Goal: Information Seeking & Learning: Understand process/instructions

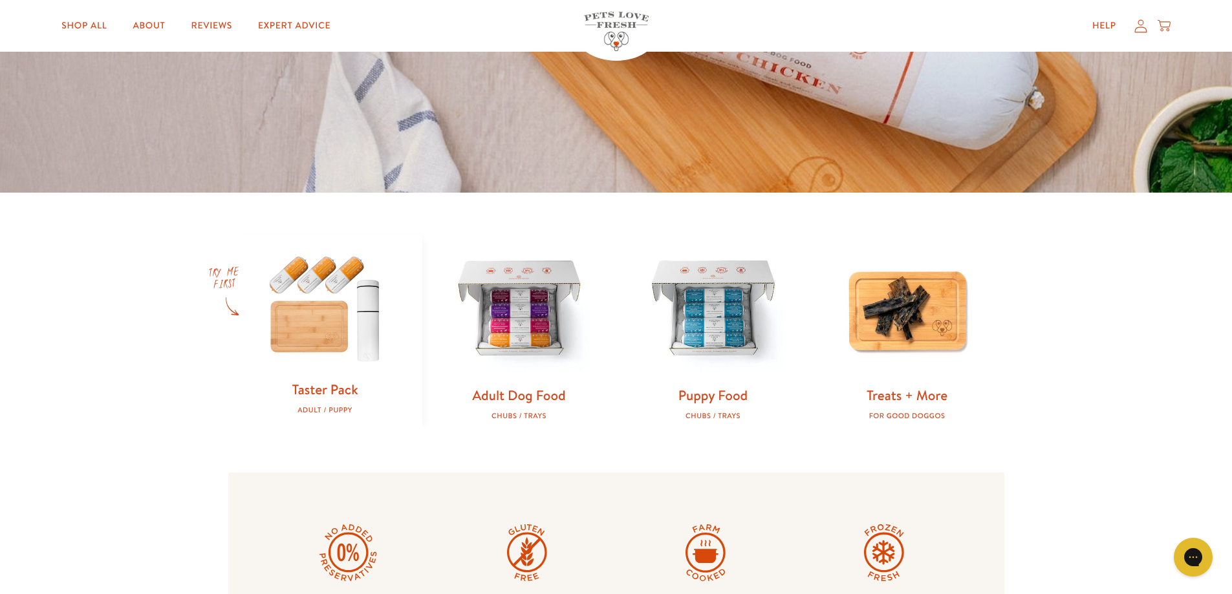
scroll to position [388, 0]
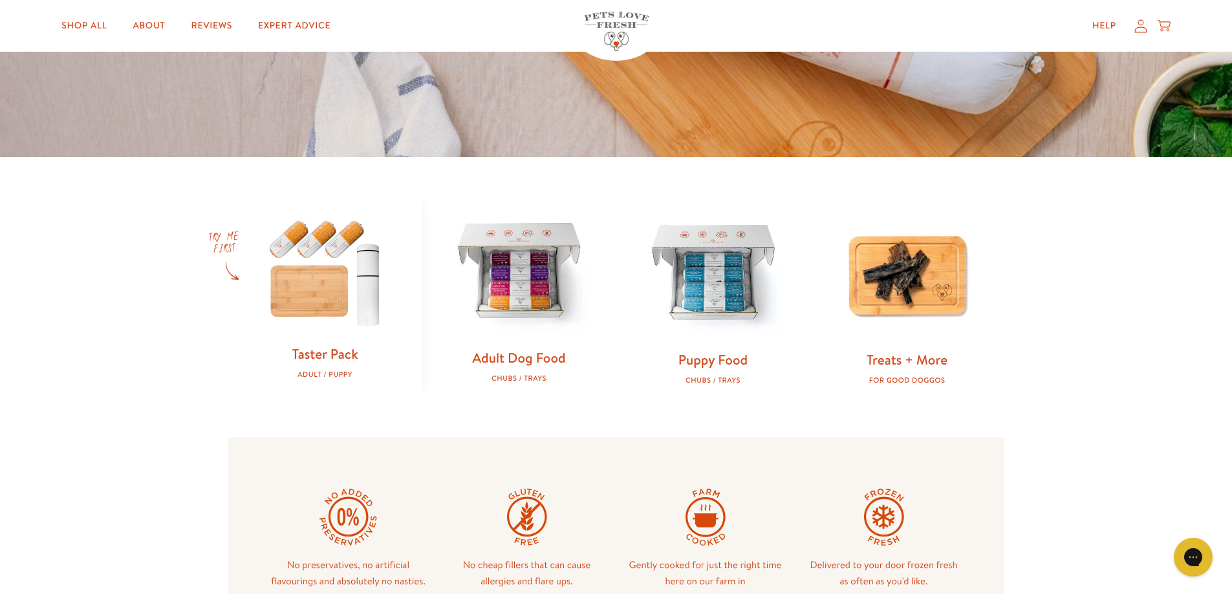
click at [527, 285] on img at bounding box center [519, 273] width 153 height 153
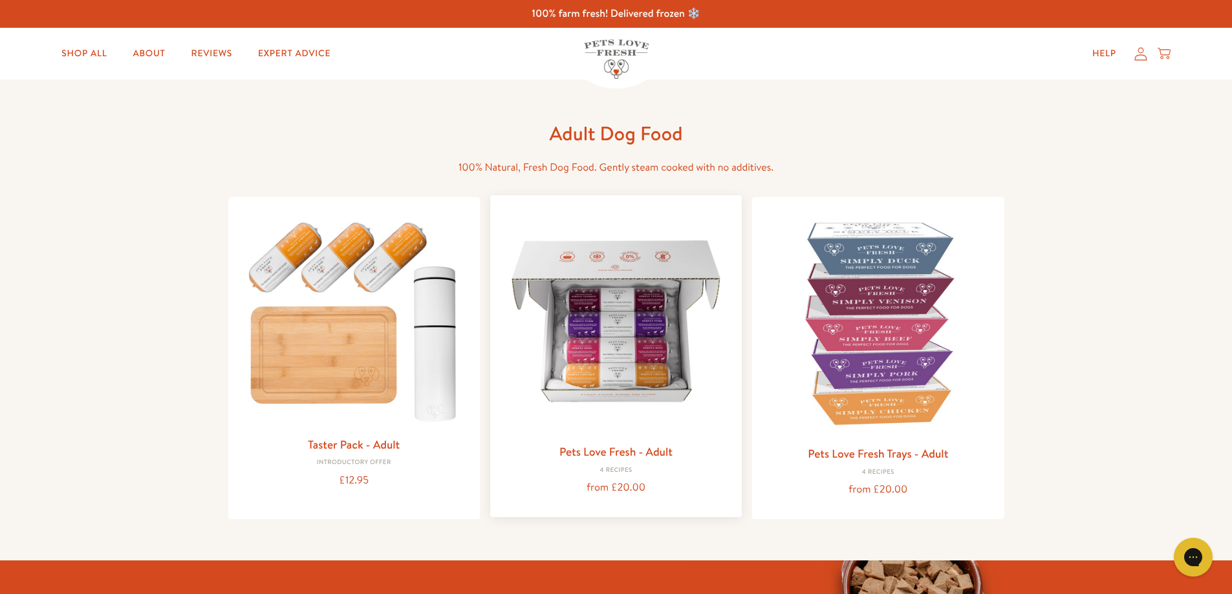
click at [612, 369] on img at bounding box center [615, 321] width 231 height 231
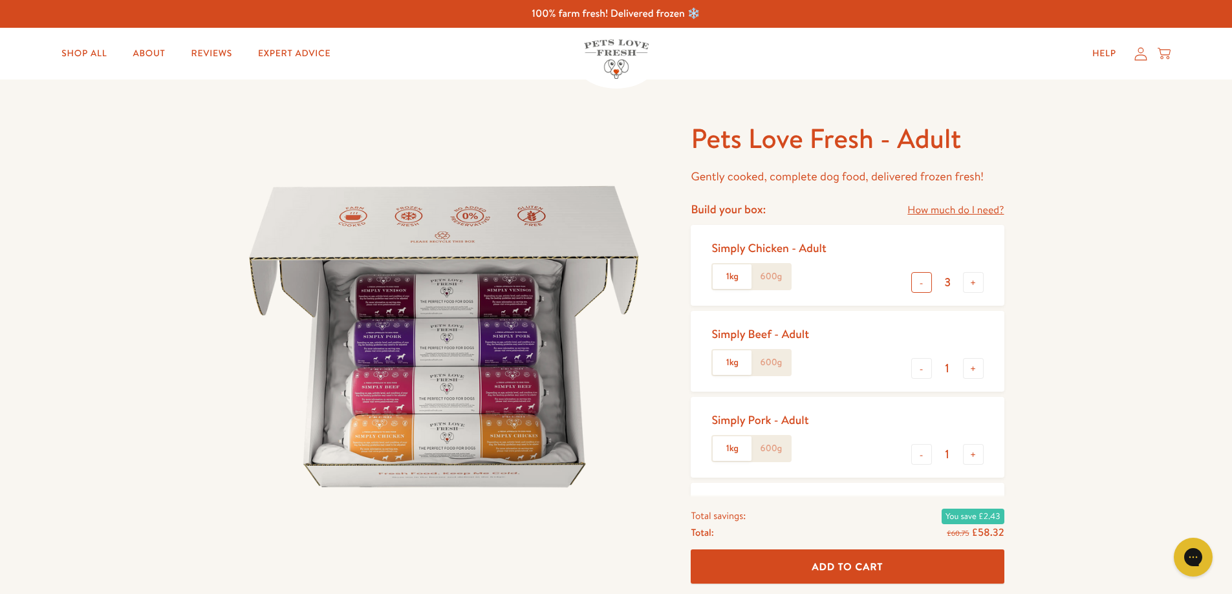
click at [920, 285] on button "-" at bounding box center [921, 282] width 21 height 21
click at [967, 285] on button "+" at bounding box center [973, 282] width 21 height 21
type input "2"
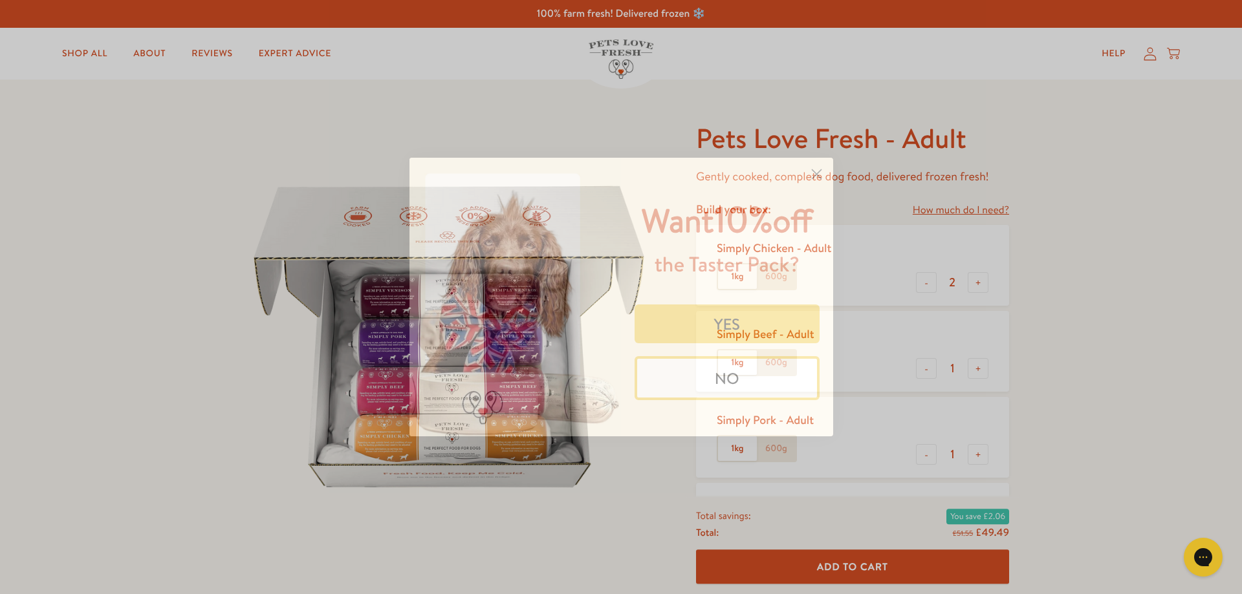
click at [819, 175] on circle "Close dialog" at bounding box center [815, 174] width 21 height 21
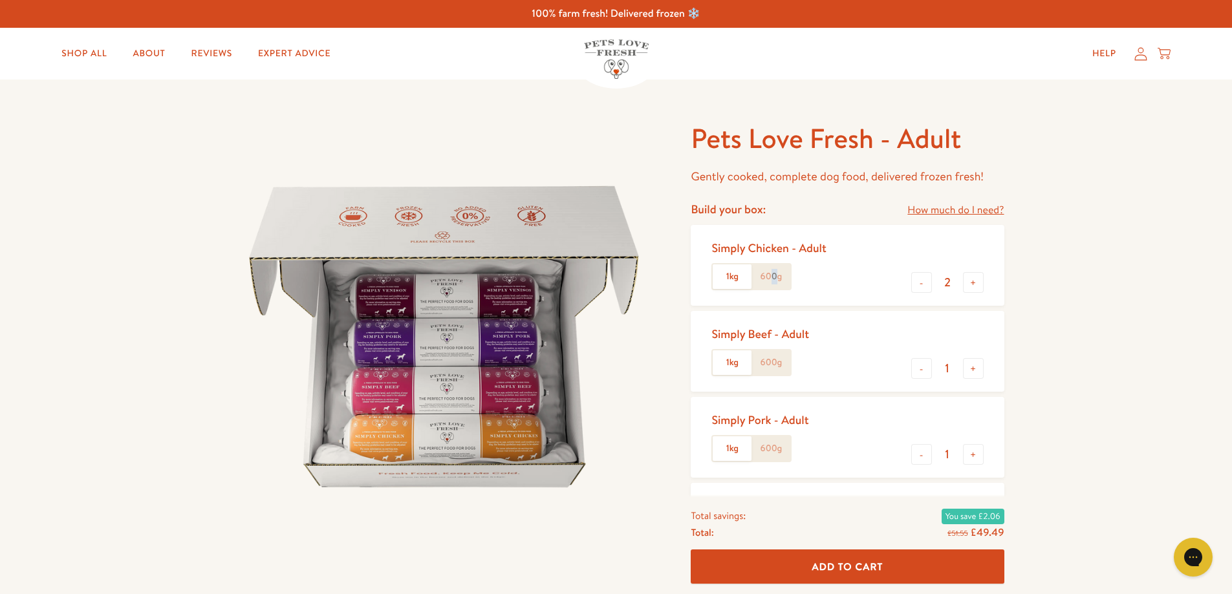
click at [773, 274] on label "600g" at bounding box center [770, 276] width 39 height 25
click at [788, 266] on label "600g" at bounding box center [770, 276] width 39 height 25
click at [0, 0] on input "600g" at bounding box center [0, 0] width 0 height 0
click at [761, 369] on label "600g" at bounding box center [770, 362] width 39 height 25
click at [0, 0] on input "600g" at bounding box center [0, 0] width 0 height 0
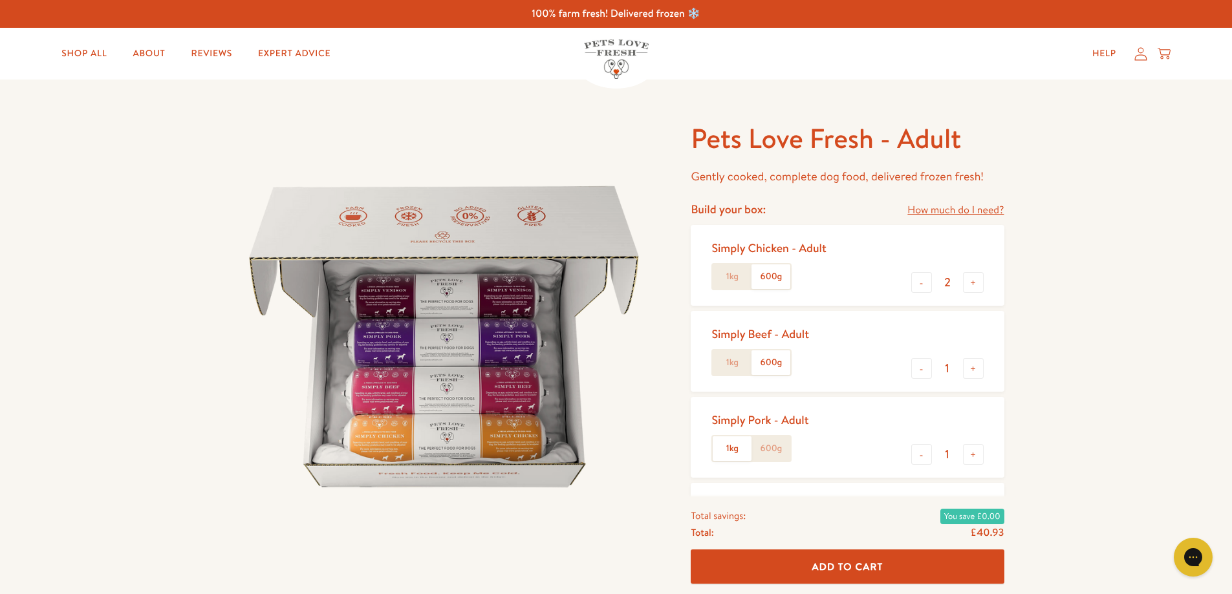
click at [764, 442] on label "600g" at bounding box center [770, 448] width 39 height 25
click at [0, 0] on input "600g" at bounding box center [0, 0] width 0 height 0
click at [286, 52] on link "Expert Advice" at bounding box center [294, 54] width 93 height 26
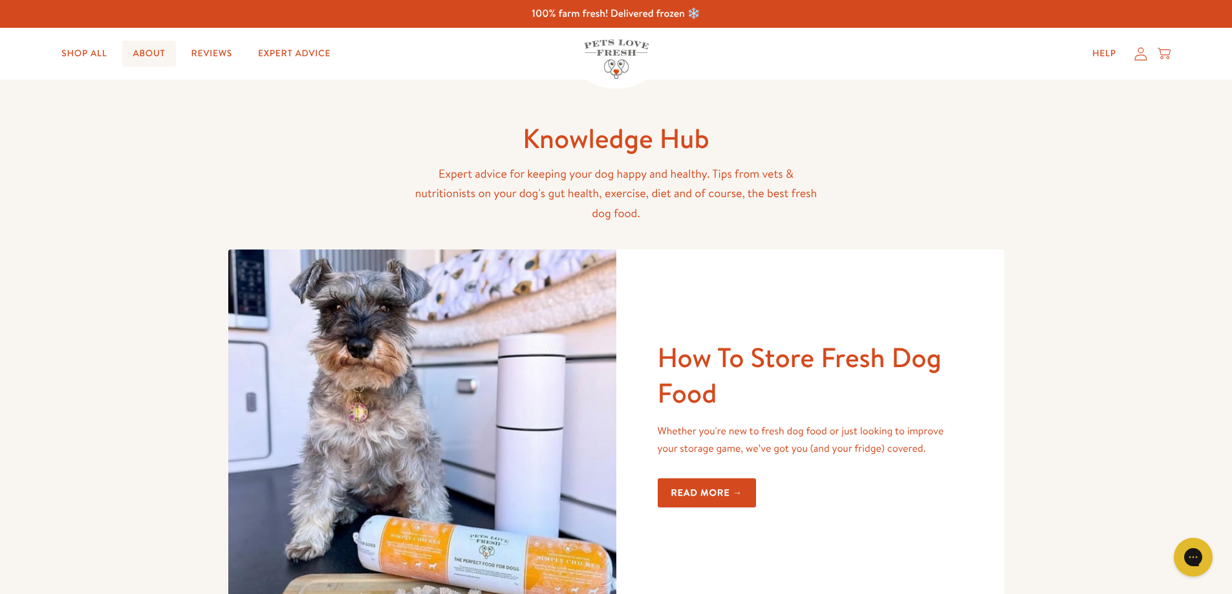
click at [145, 48] on link "About" at bounding box center [148, 54] width 53 height 26
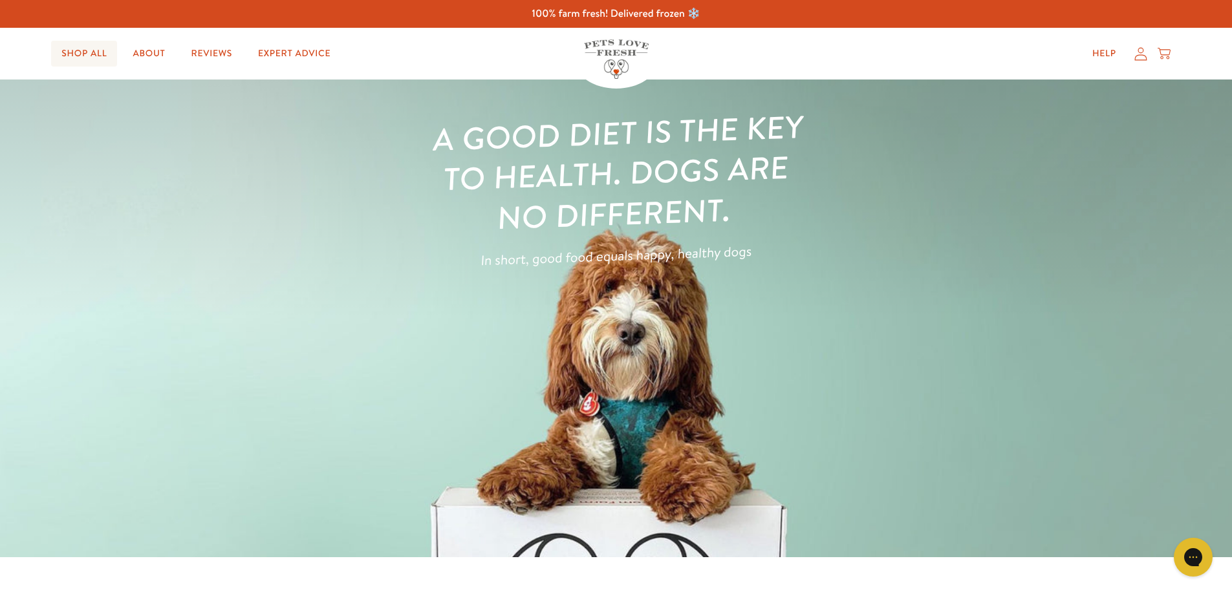
click at [92, 54] on link "Shop All" at bounding box center [84, 54] width 66 height 26
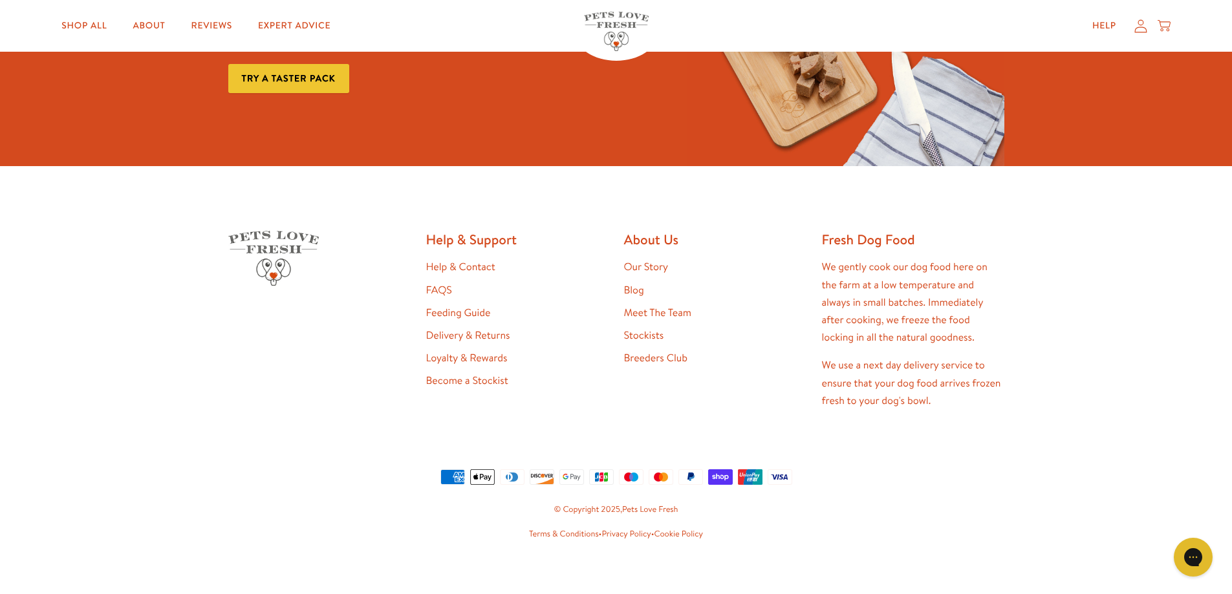
scroll to position [2157, 0]
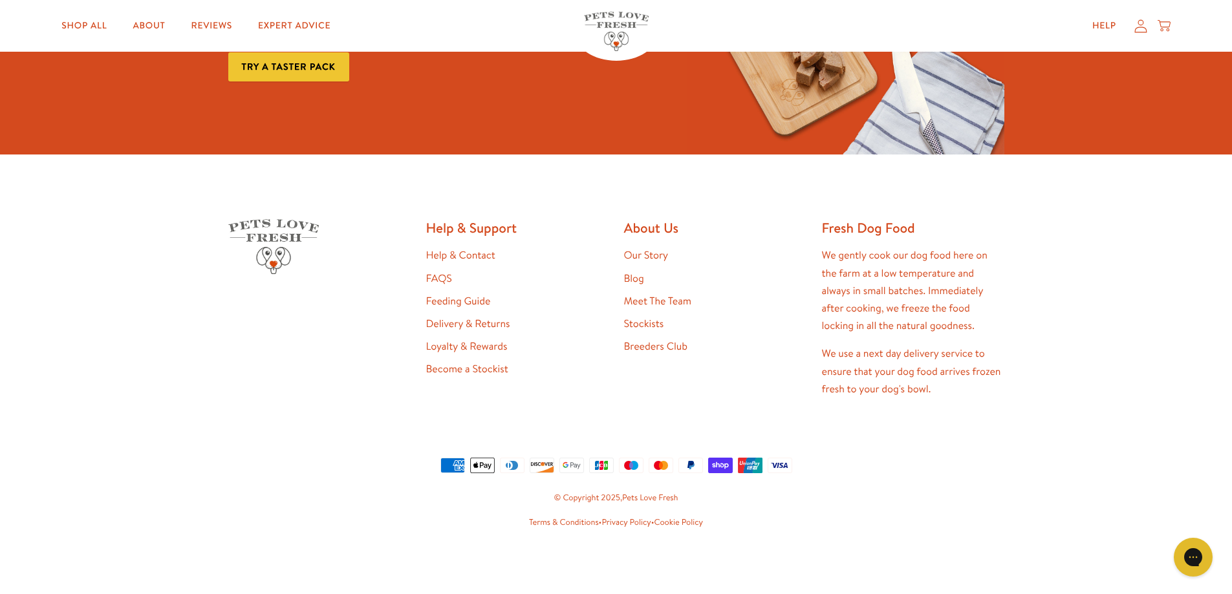
click at [449, 305] on link "Feeding Guide" at bounding box center [458, 301] width 65 height 14
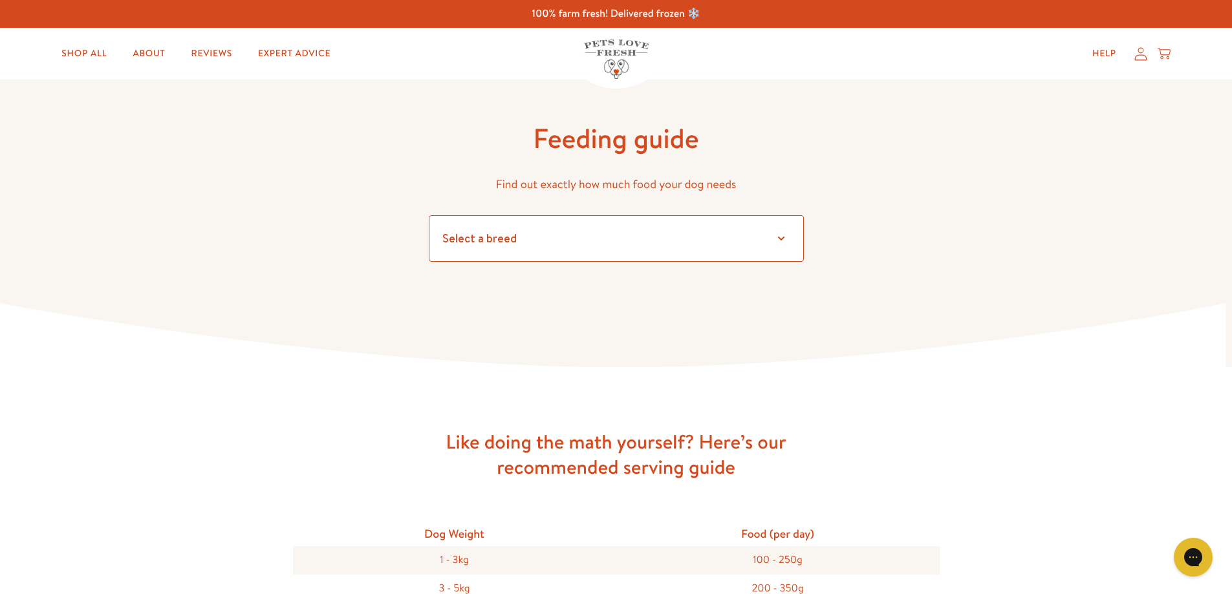
click at [510, 231] on select "Select a breed" at bounding box center [616, 238] width 375 height 47
click at [517, 248] on select "Select a breed Affenpinscher Afghan hound Airedale terrier Akita Alaskan Malamu…" at bounding box center [616, 238] width 375 height 47
select select "6"
click at [429, 215] on select "Select a breed Affenpinscher Afghan hound Airedale terrier Akita Alaskan Malamu…" at bounding box center [616, 238] width 375 height 47
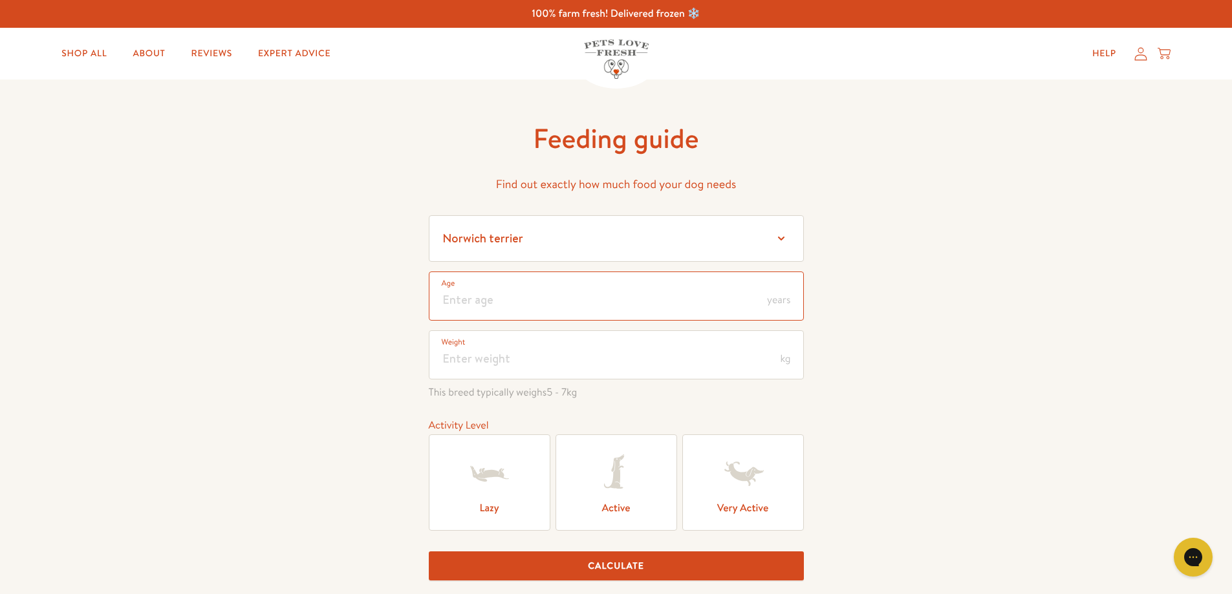
click at [517, 300] on input "number" at bounding box center [616, 296] width 375 height 49
type input "3"
click at [512, 361] on input "number" at bounding box center [616, 354] width 375 height 49
type input "11"
click at [611, 484] on icon at bounding box center [613, 472] width 20 height 34
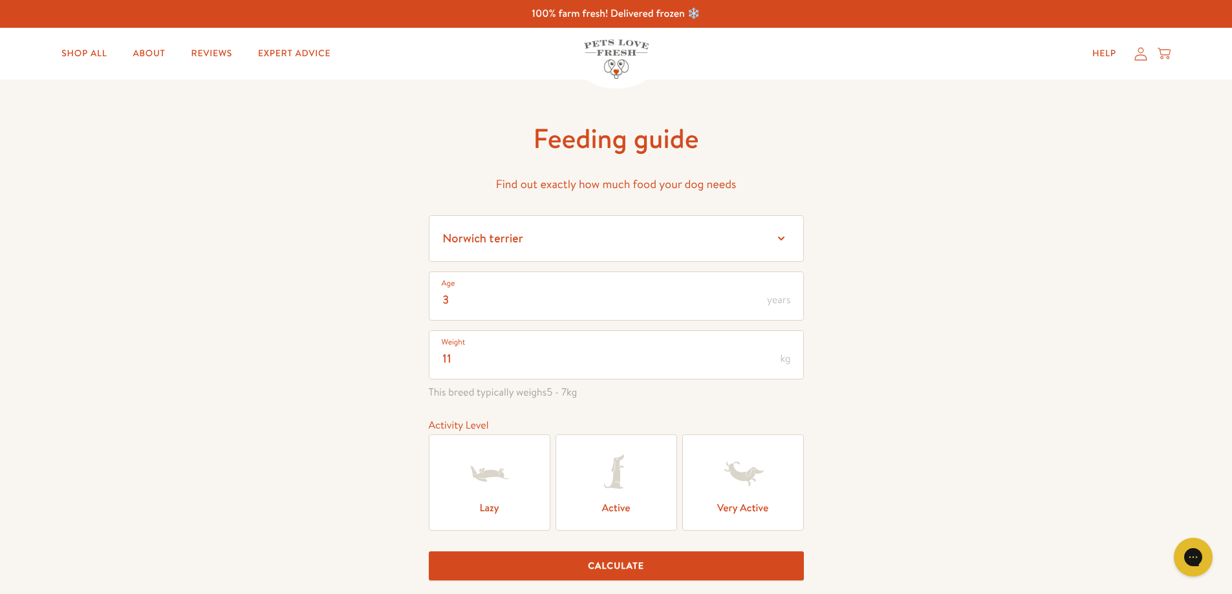
click at [0, 0] on input "Active" at bounding box center [0, 0] width 0 height 0
click at [569, 565] on button "Calculate" at bounding box center [616, 566] width 375 height 29
